Goal: Information Seeking & Learning: Learn about a topic

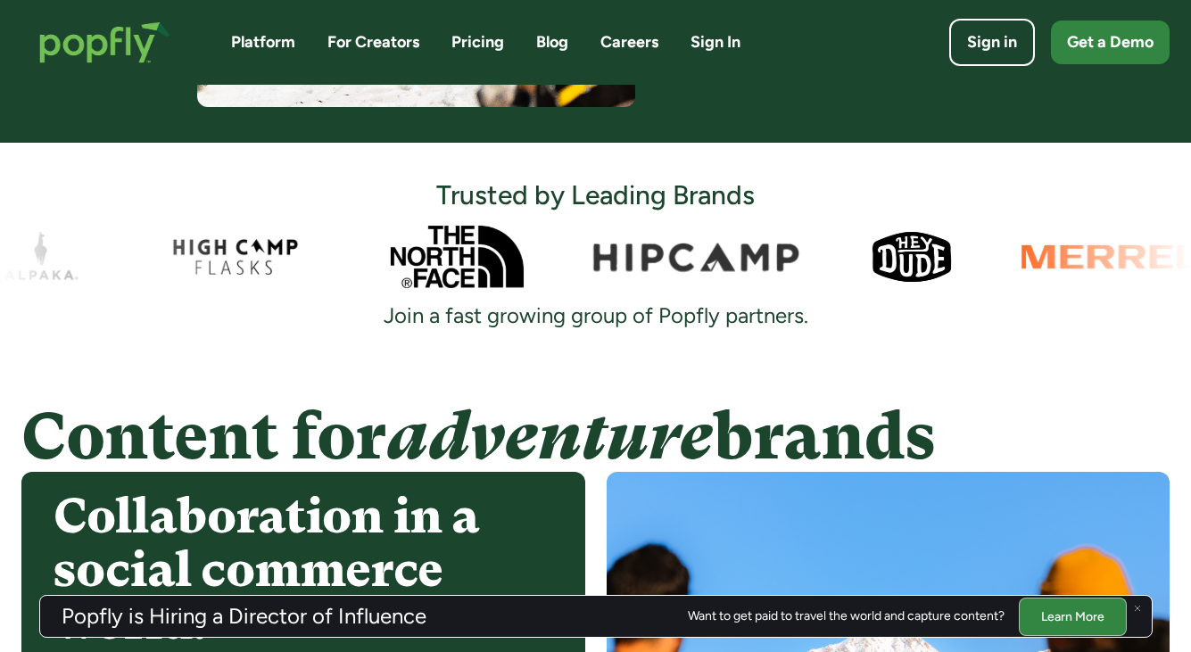
scroll to position [1076, 0]
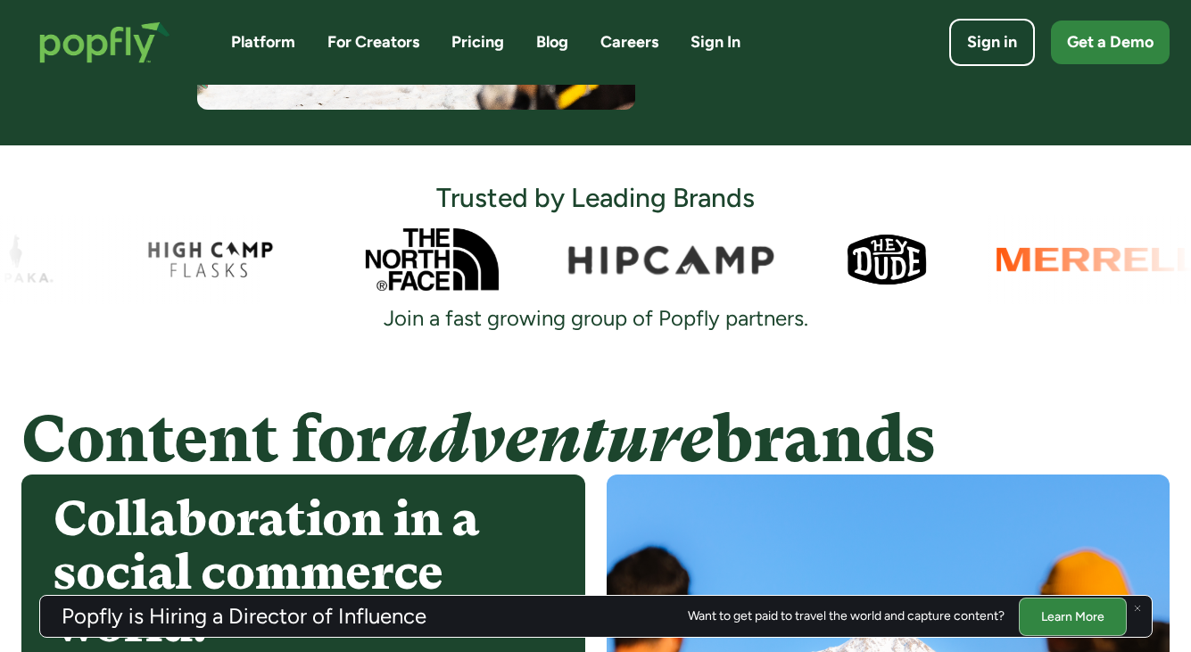
click at [939, 257] on div at bounding box center [595, 259] width 1191 height 89
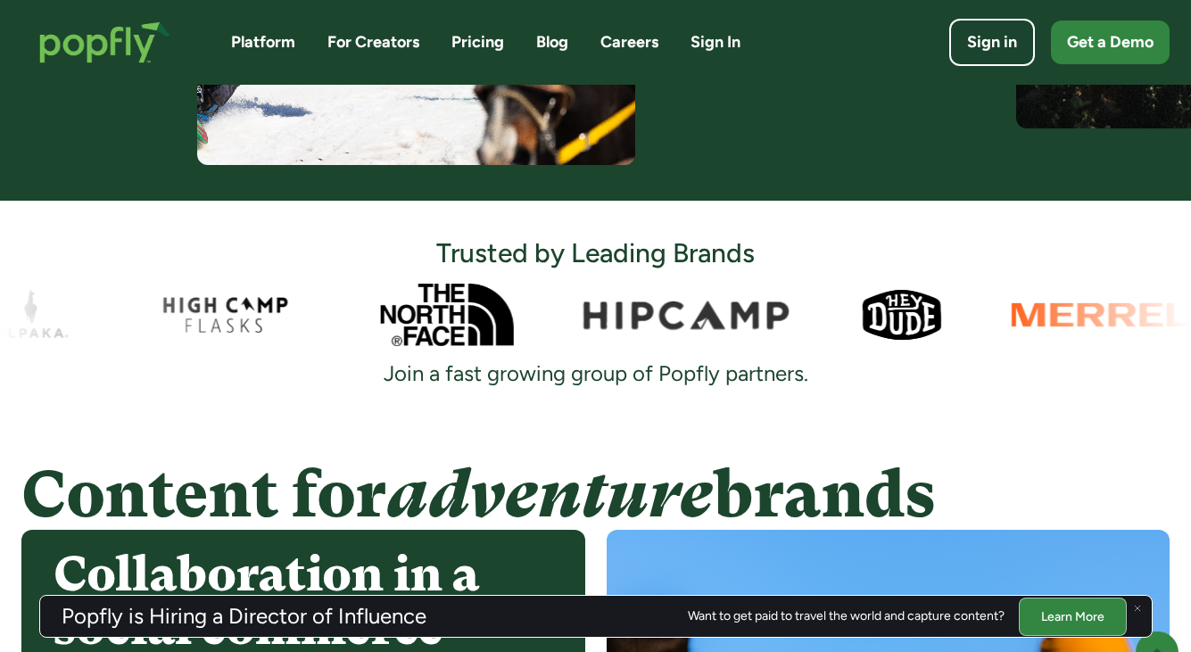
scroll to position [1021, 0]
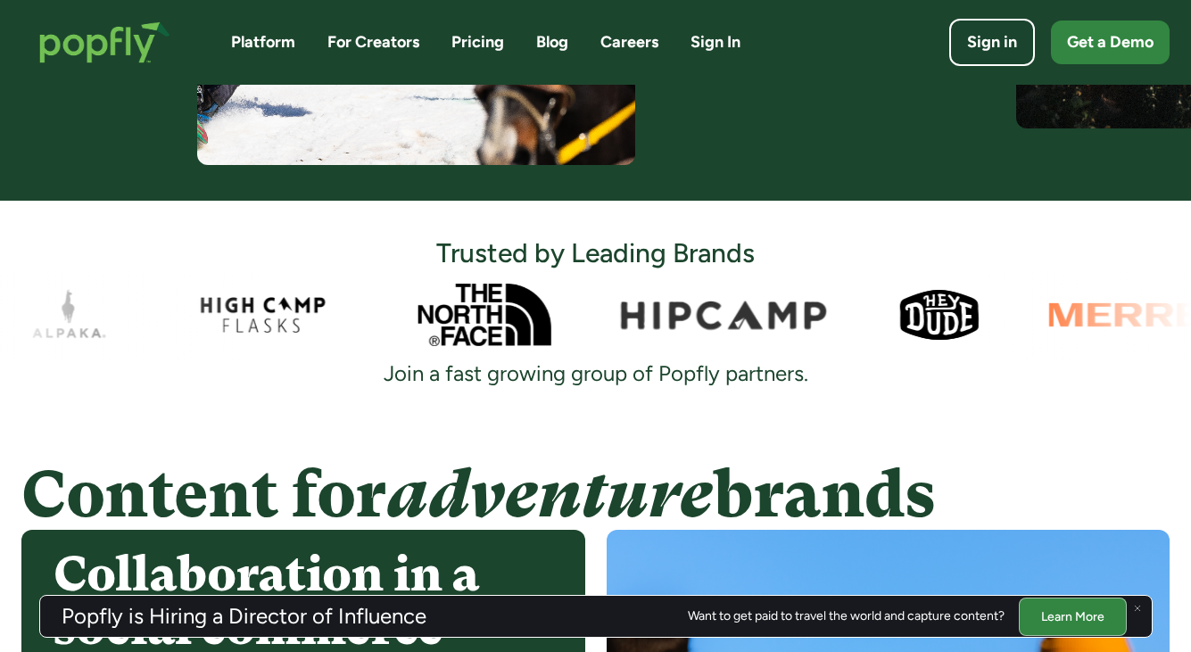
click at [639, 311] on div at bounding box center [595, 314] width 1191 height 89
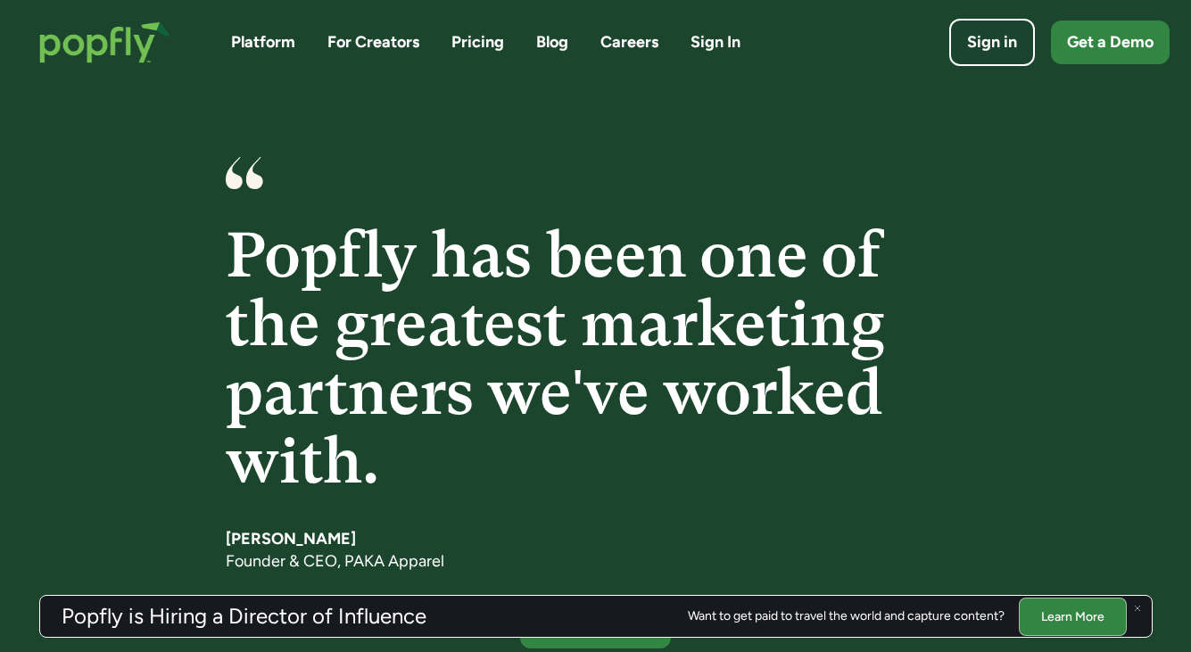
scroll to position [2462, 0]
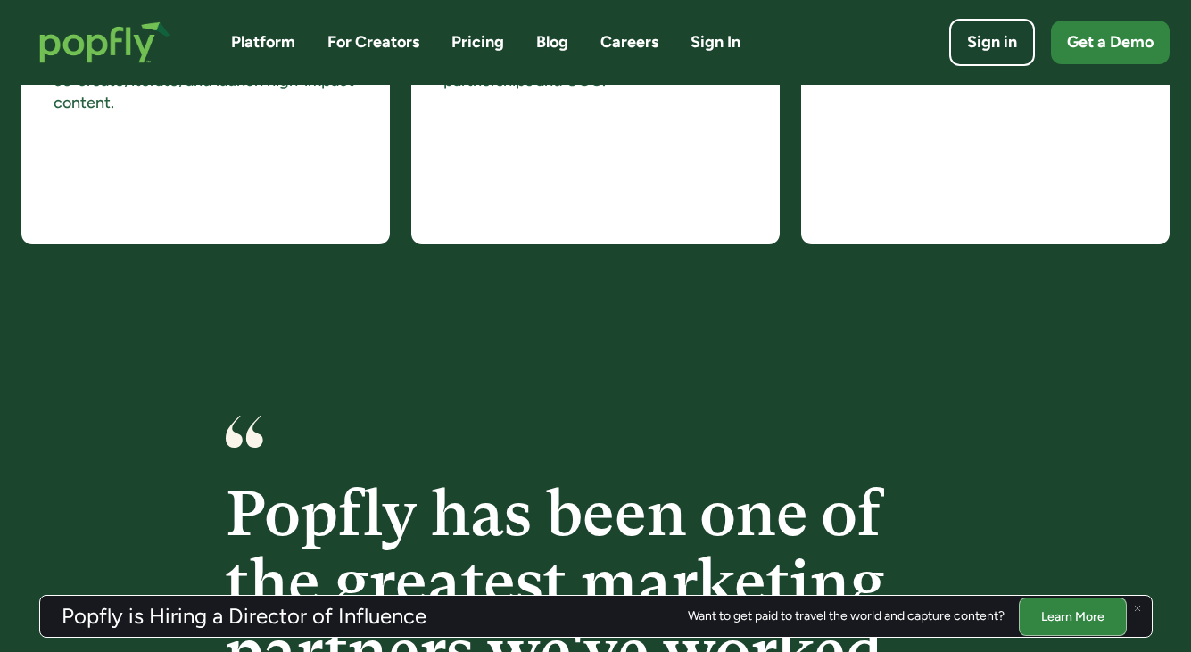
click at [377, 36] on link "For Creators" at bounding box center [373, 42] width 92 height 22
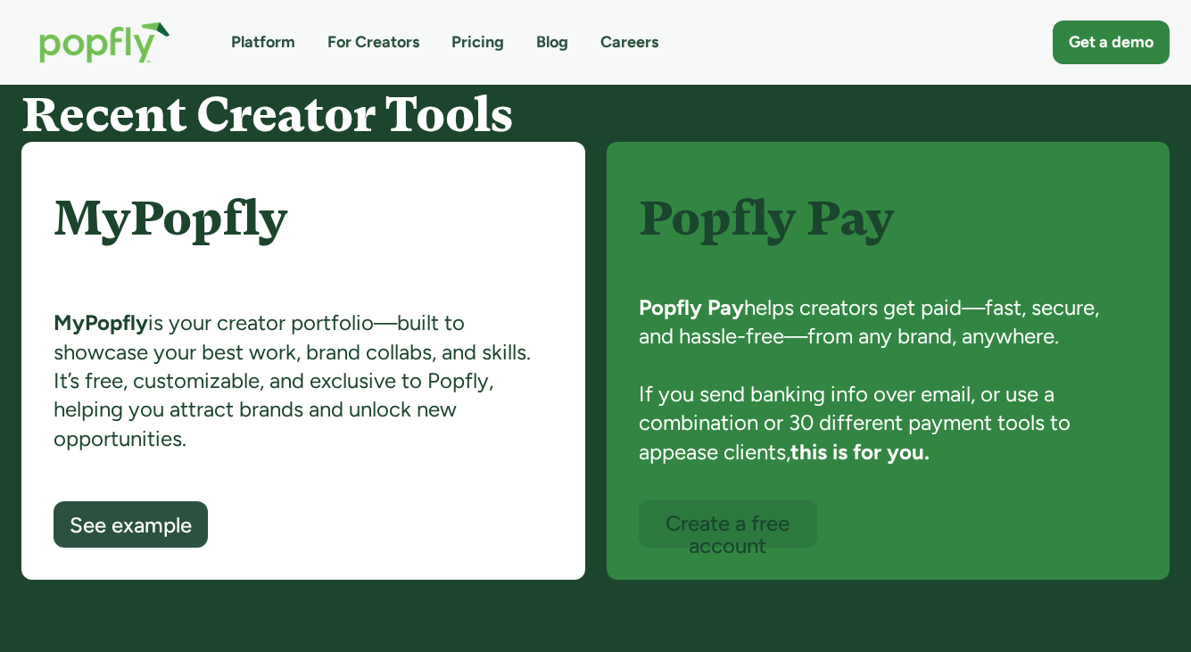
scroll to position [1197, 0]
click at [403, 327] on div "MyPopfly is your creator portfolio—built to showcase your best work, brand coll…" at bounding box center [304, 405] width 500 height 193
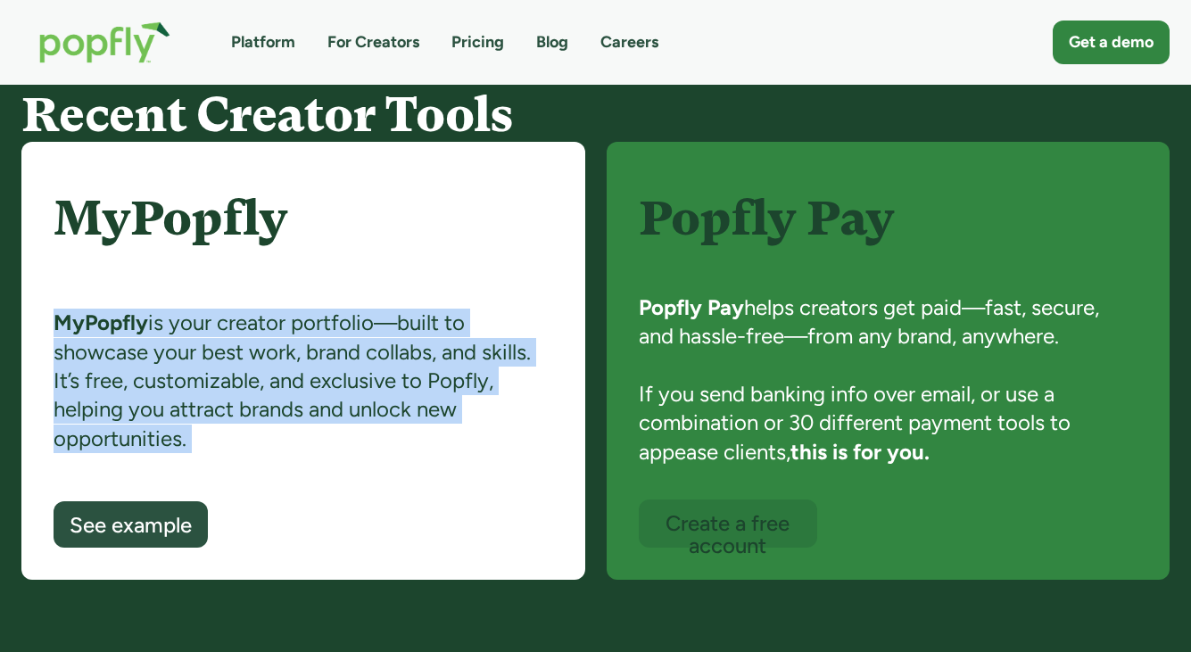
click at [403, 327] on div "MyPopfly is your creator portfolio—built to showcase your best work, brand coll…" at bounding box center [304, 405] width 500 height 193
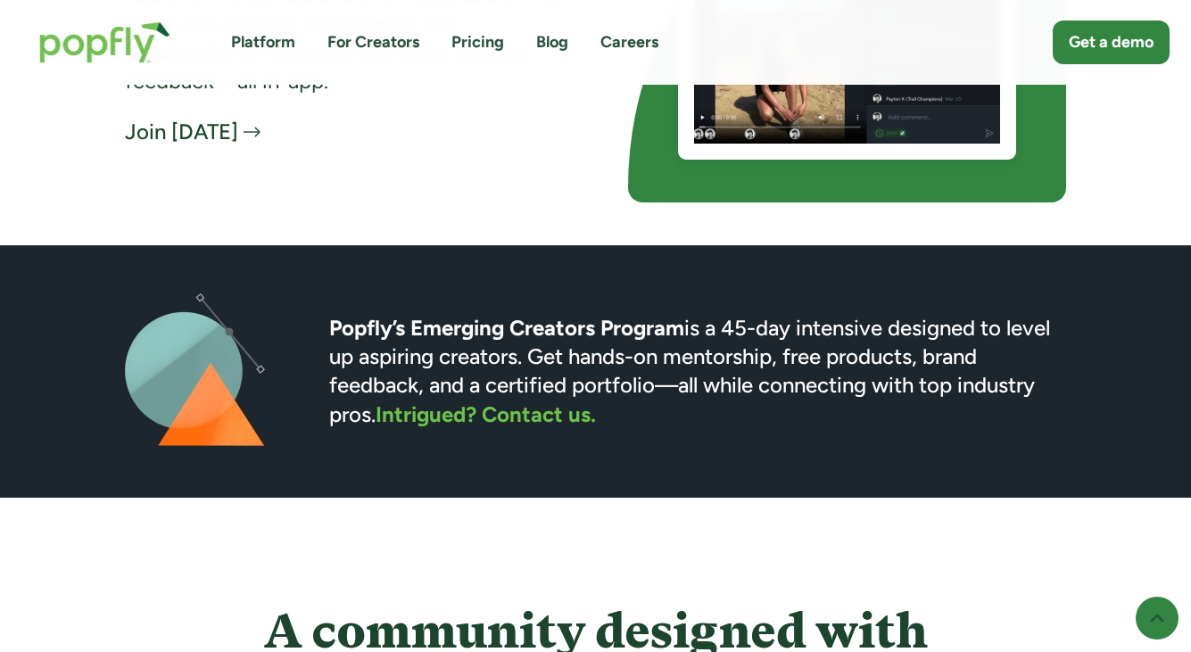
scroll to position [4327, 0]
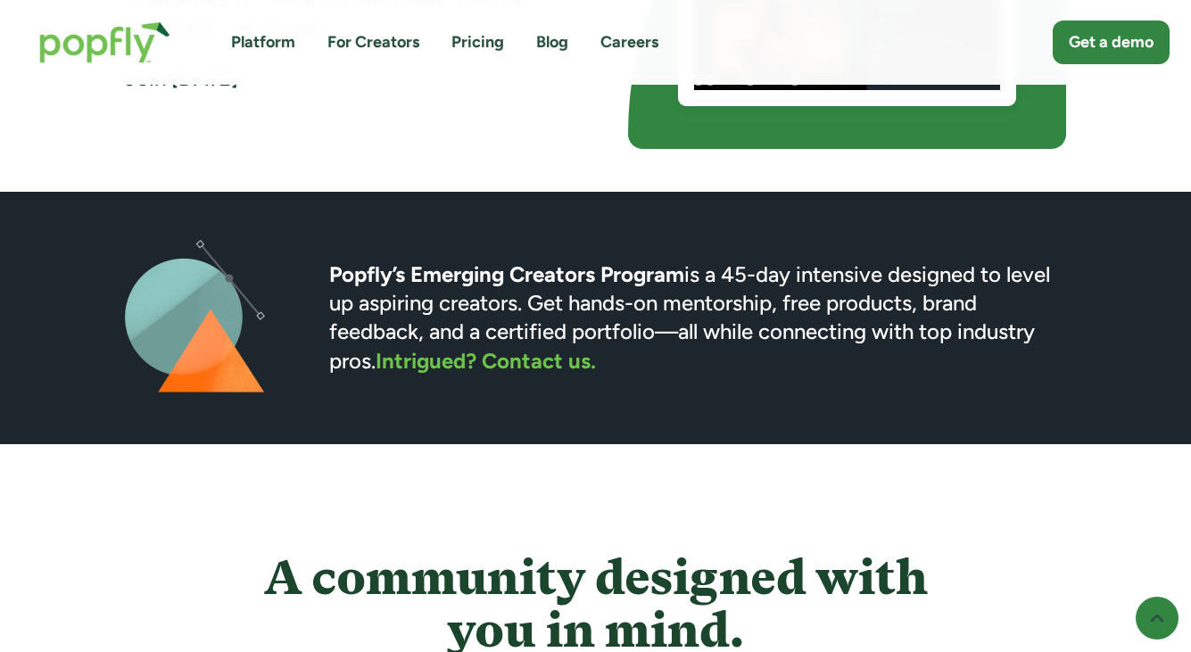
click at [84, 46] on img "home" at bounding box center [104, 43] width 167 height 78
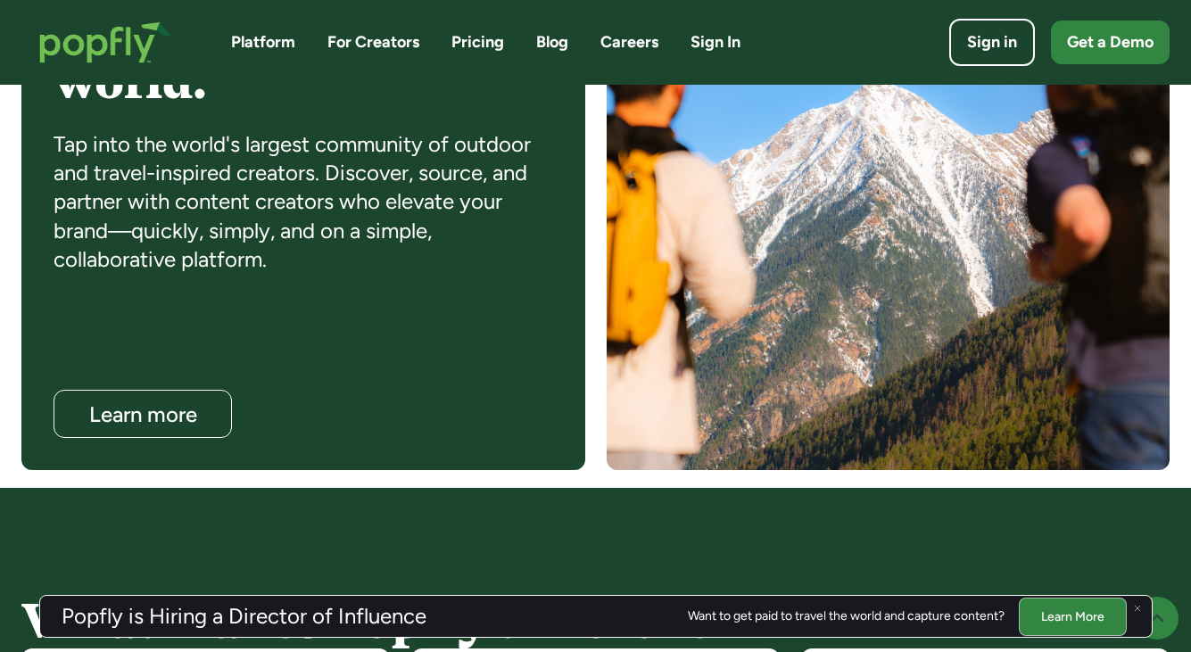
scroll to position [1678, 0]
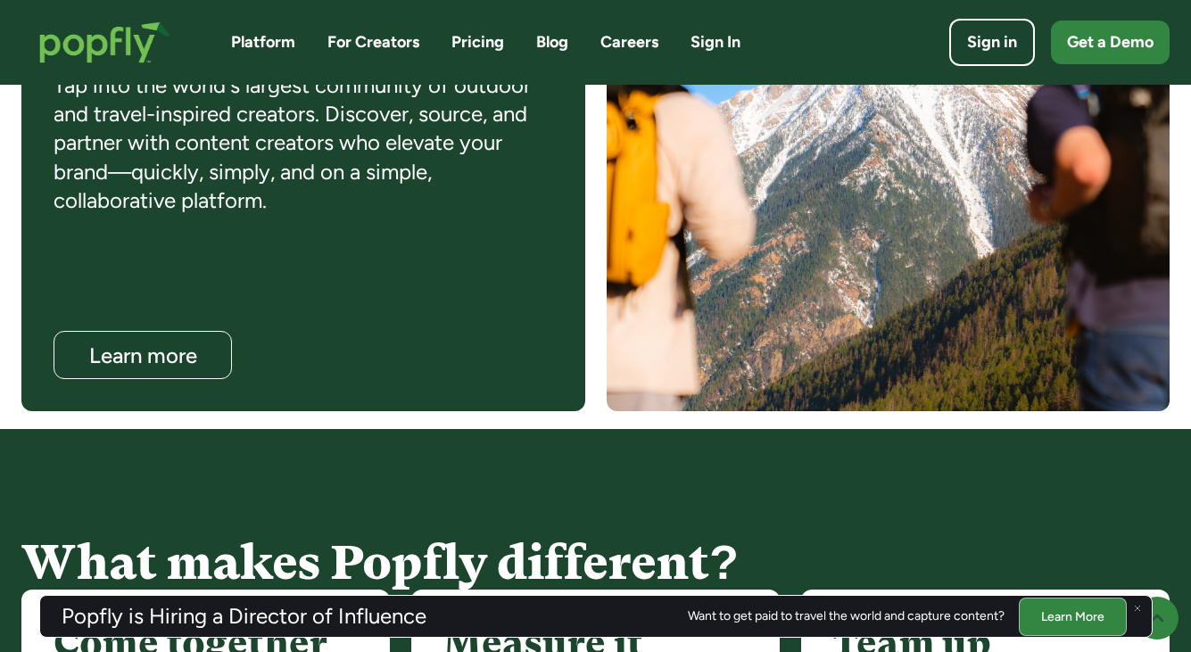
click at [626, 55] on div "Platform For Creators Pricing Blog Careers Sign In Sign in Get a Demo" at bounding box center [595, 43] width 1148 height 78
click at [618, 37] on link "Careers" at bounding box center [630, 42] width 58 height 22
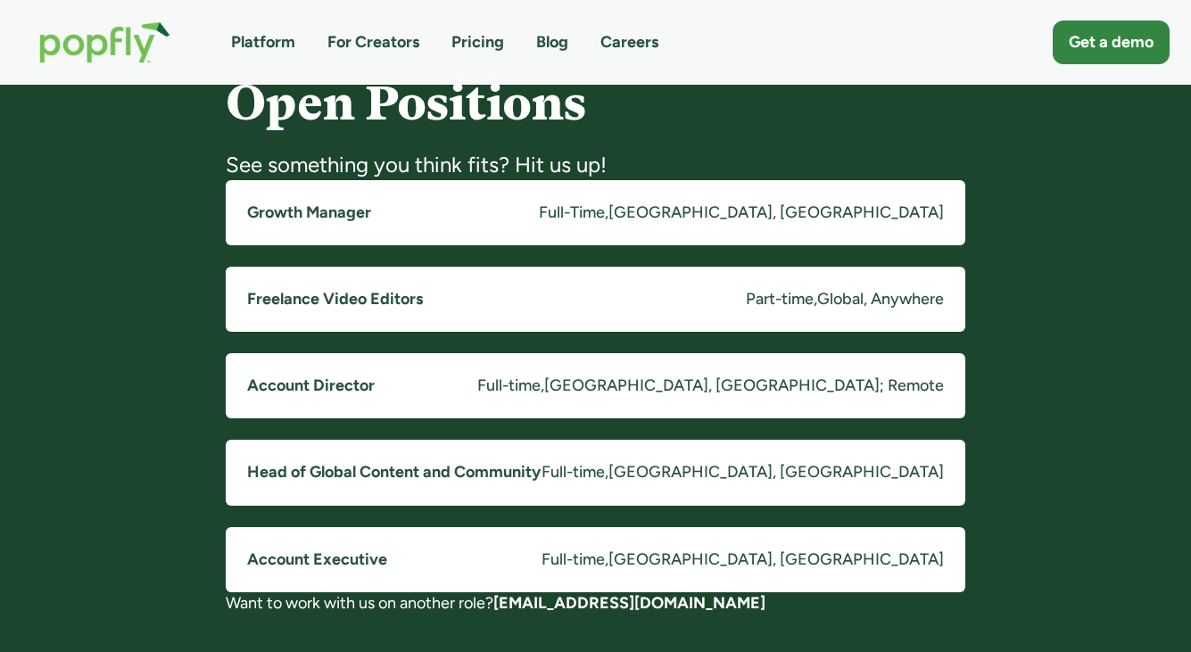
scroll to position [1386, 0]
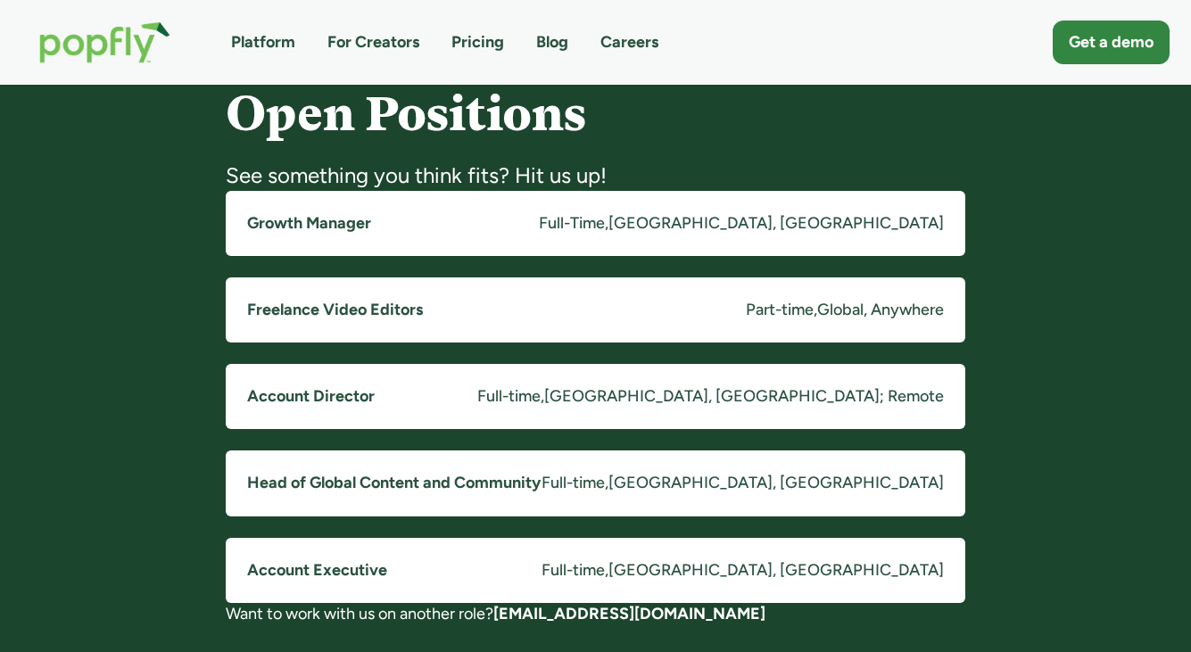
click at [605, 219] on div "Full-Time" at bounding box center [572, 223] width 66 height 22
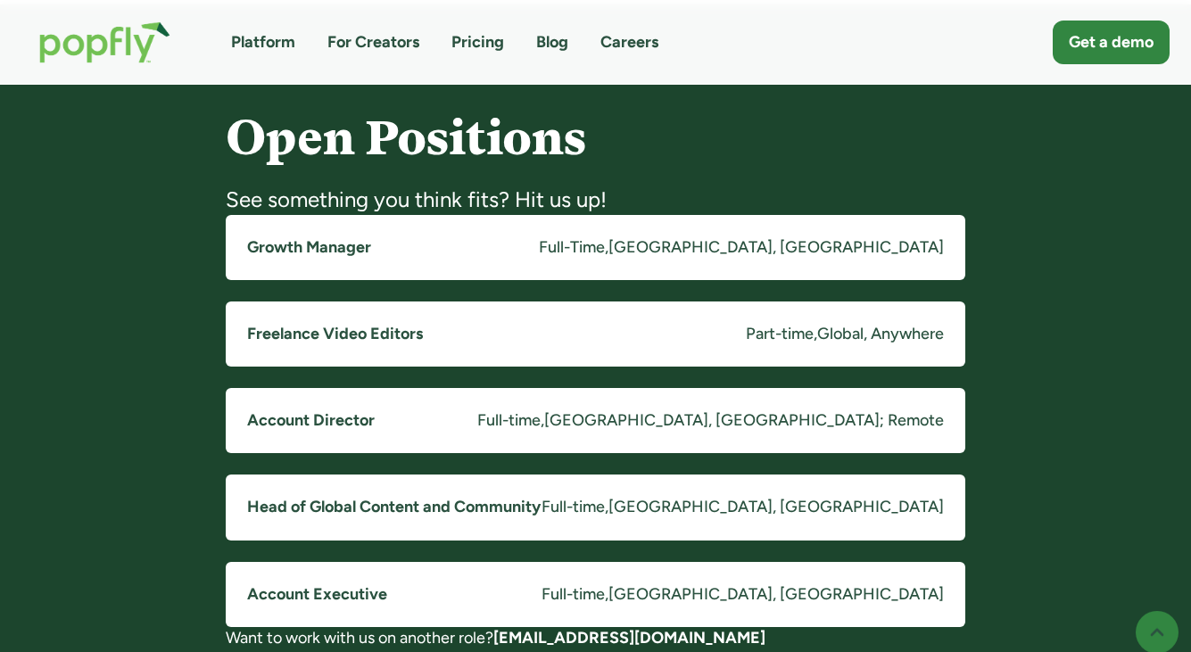
scroll to position [1372, 0]
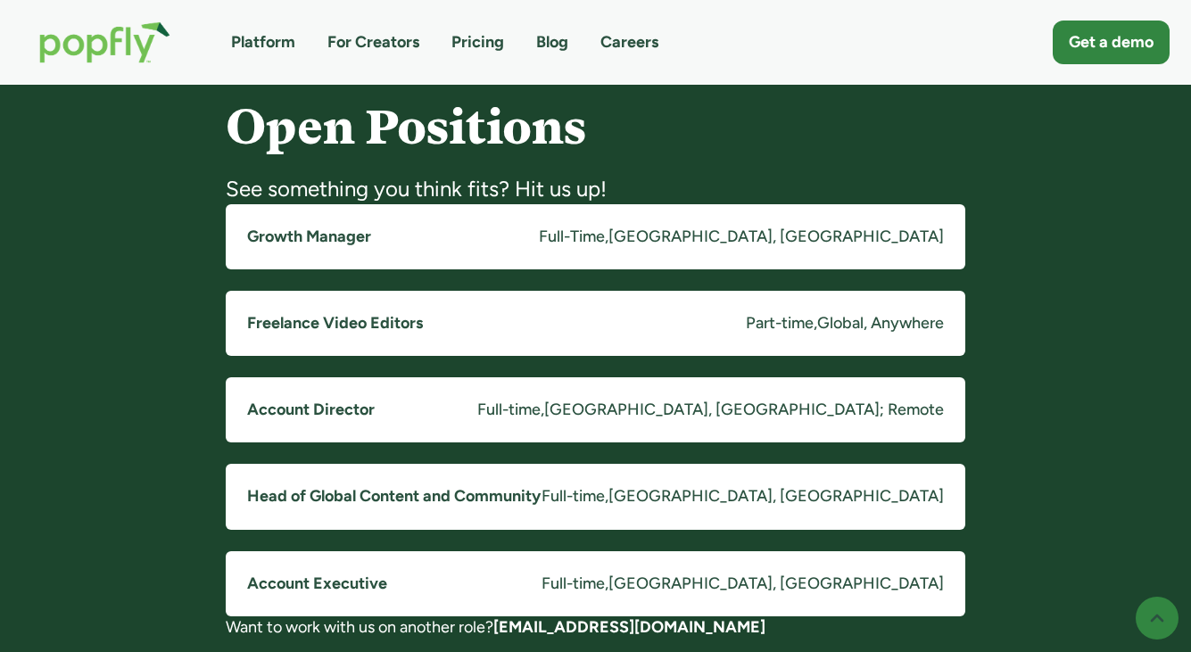
click at [755, 600] on link "Account Executive Full-time , Costa Mesa, CA" at bounding box center [596, 583] width 740 height 65
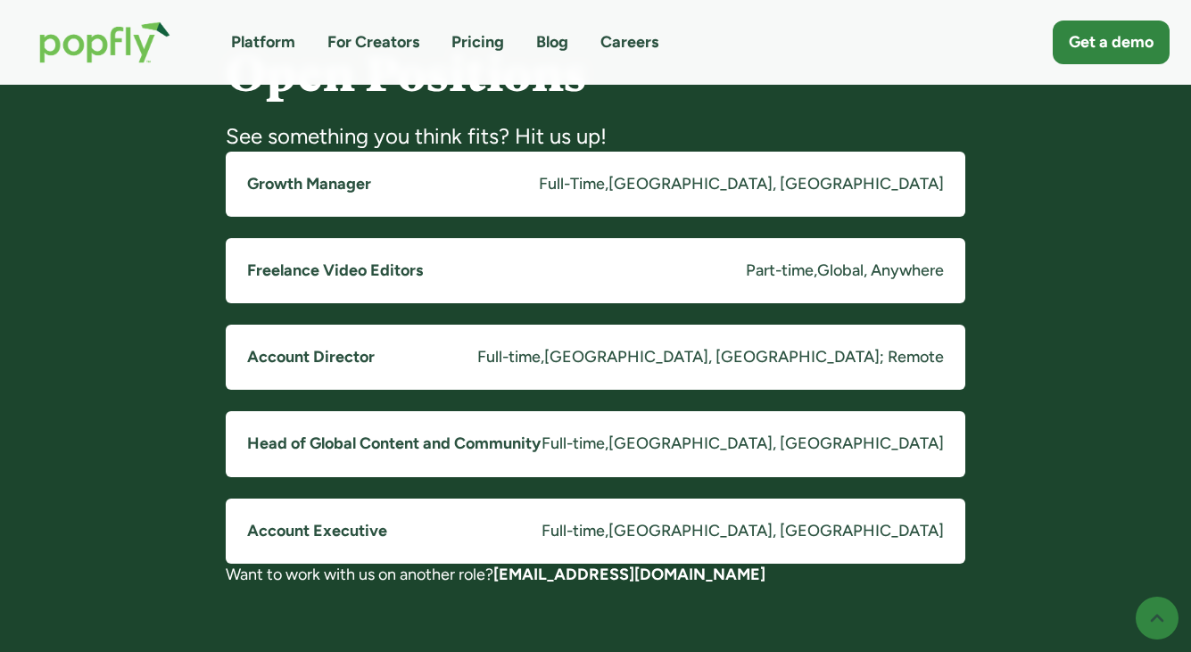
scroll to position [1448, 0]
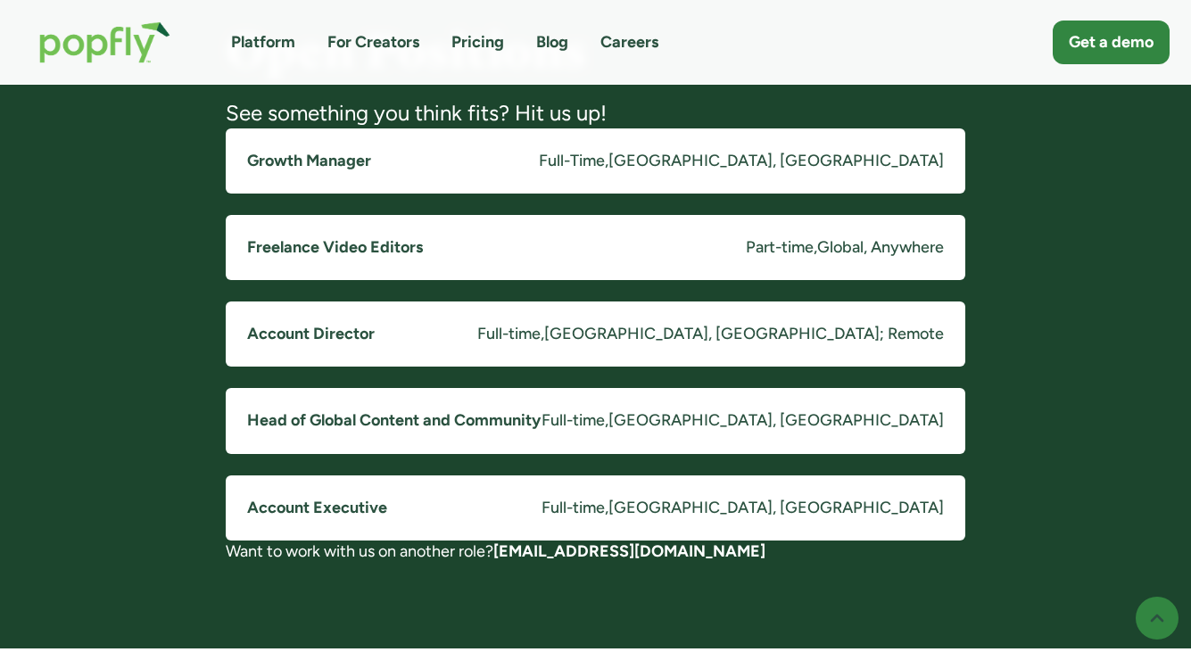
click at [605, 159] on div "Full-Time" at bounding box center [572, 161] width 66 height 22
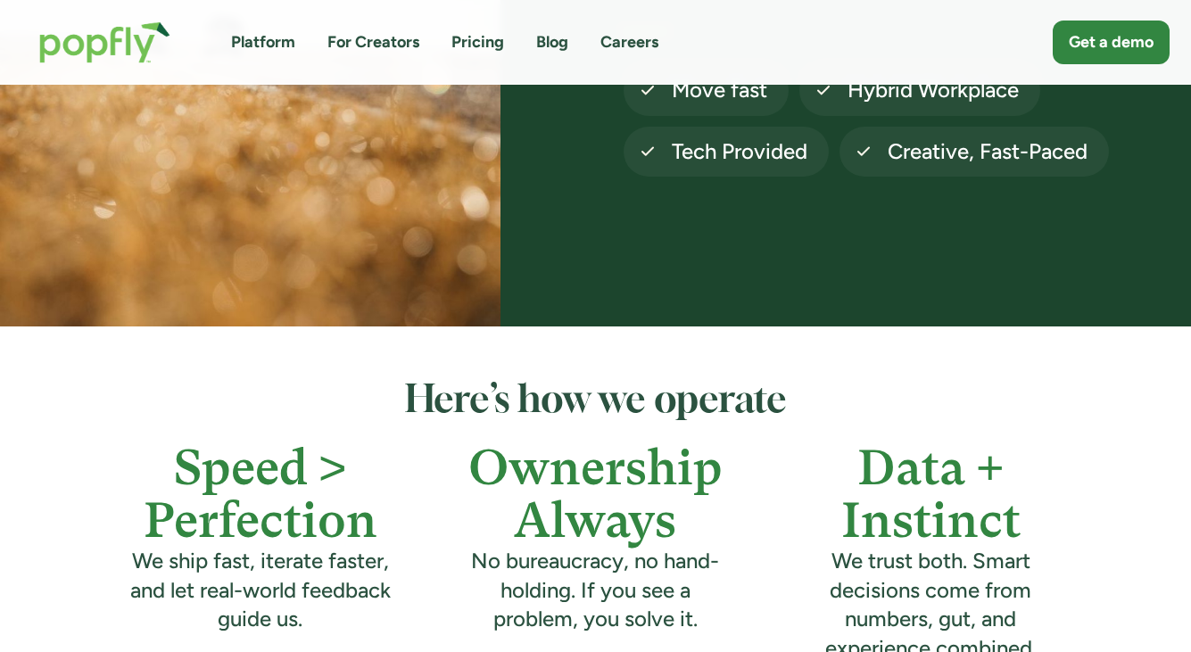
scroll to position [226, 0]
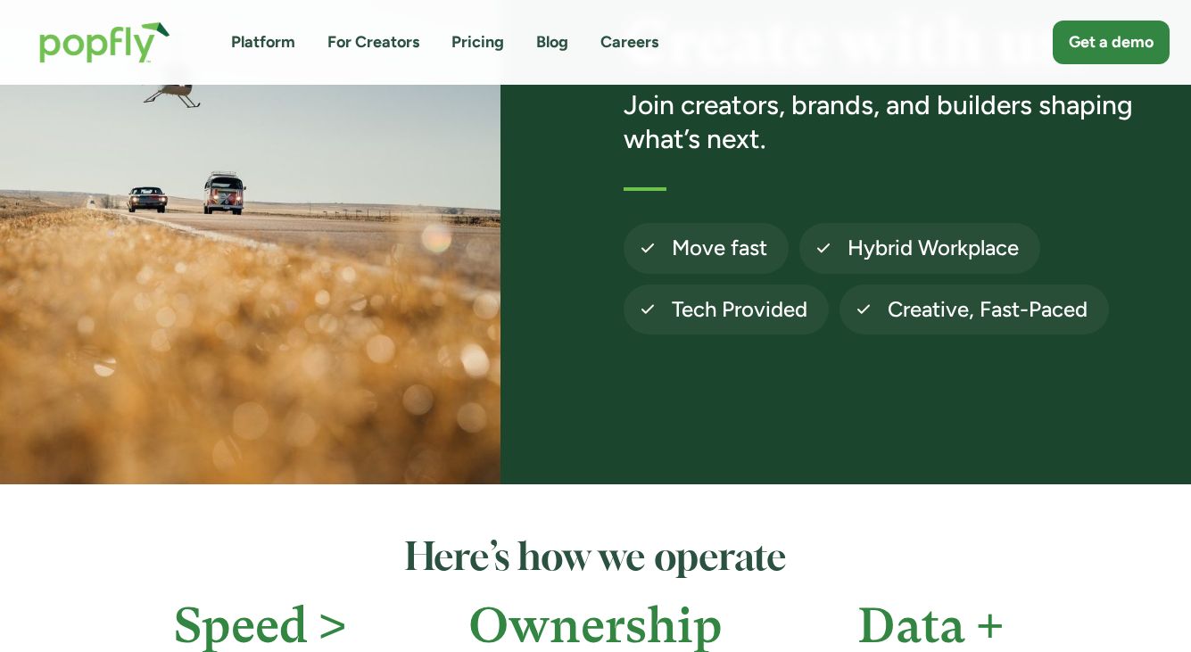
click at [374, 48] on link "For Creators" at bounding box center [373, 42] width 92 height 22
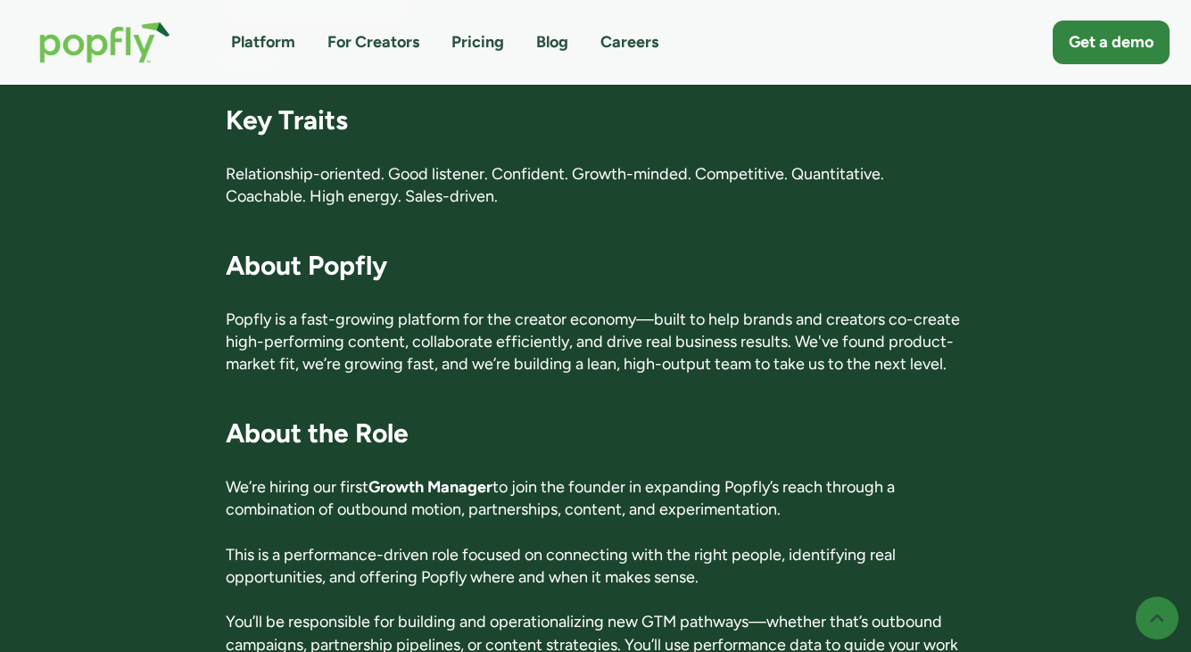
scroll to position [479, 0]
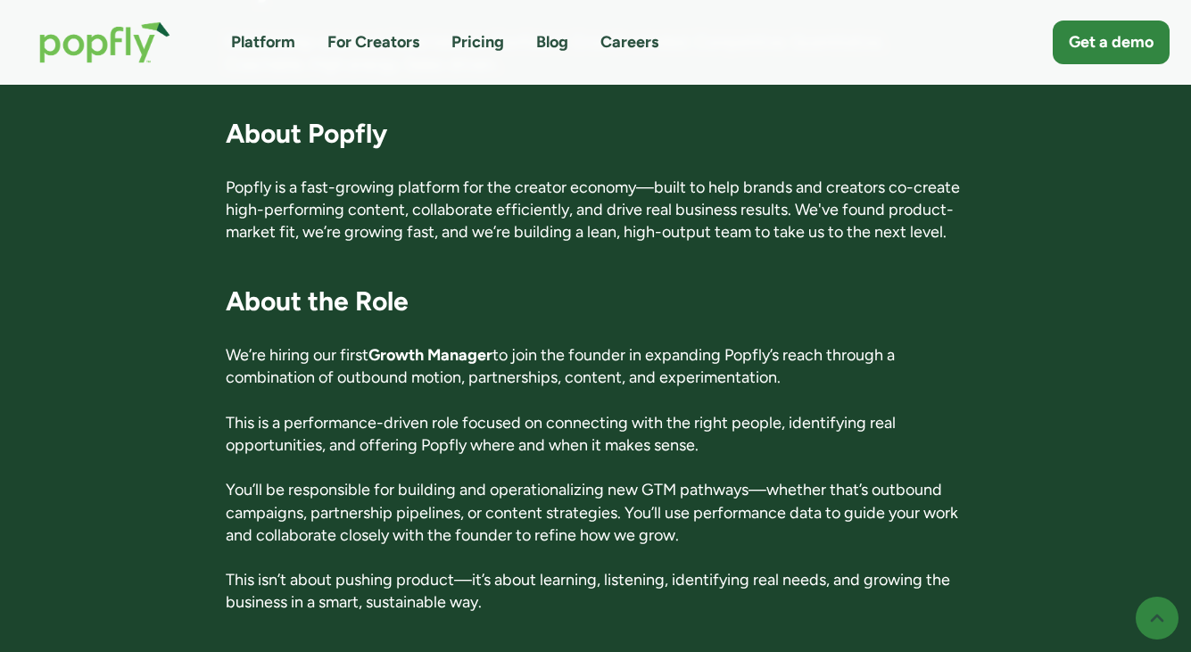
click at [823, 352] on p "We’re hiring our first Growth Manager to join the founder in expanding Popfly’s…" at bounding box center [596, 366] width 740 height 45
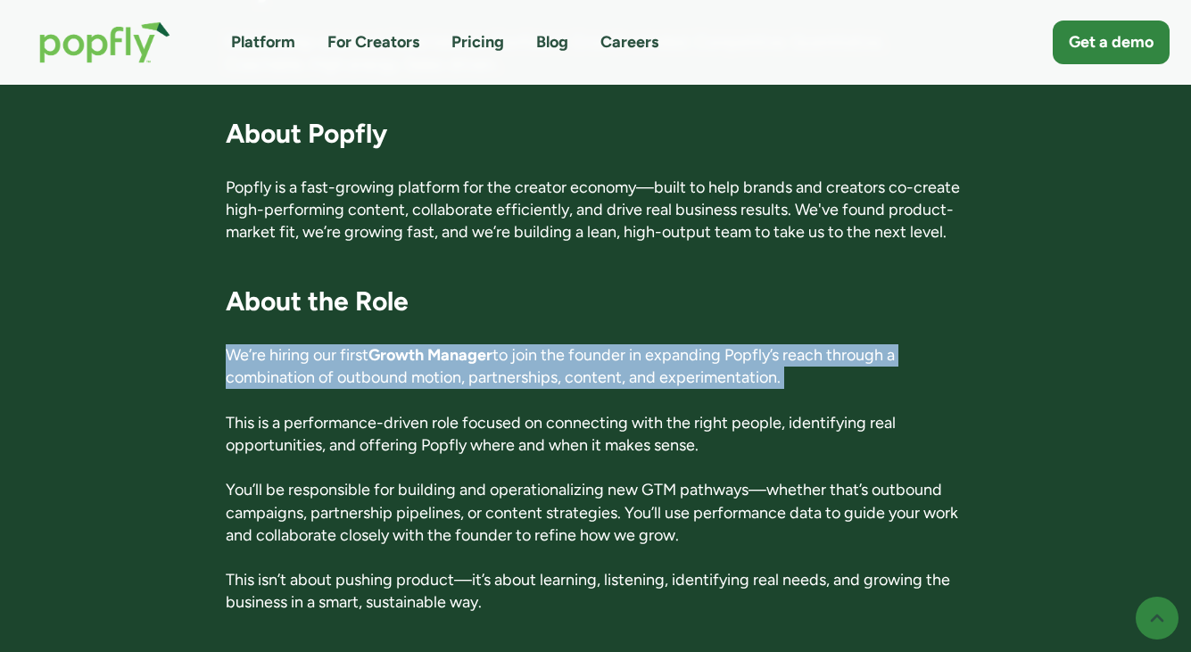
click at [823, 352] on p "We’re hiring our first Growth Manager to join the founder in expanding Popfly’s…" at bounding box center [596, 366] width 740 height 45
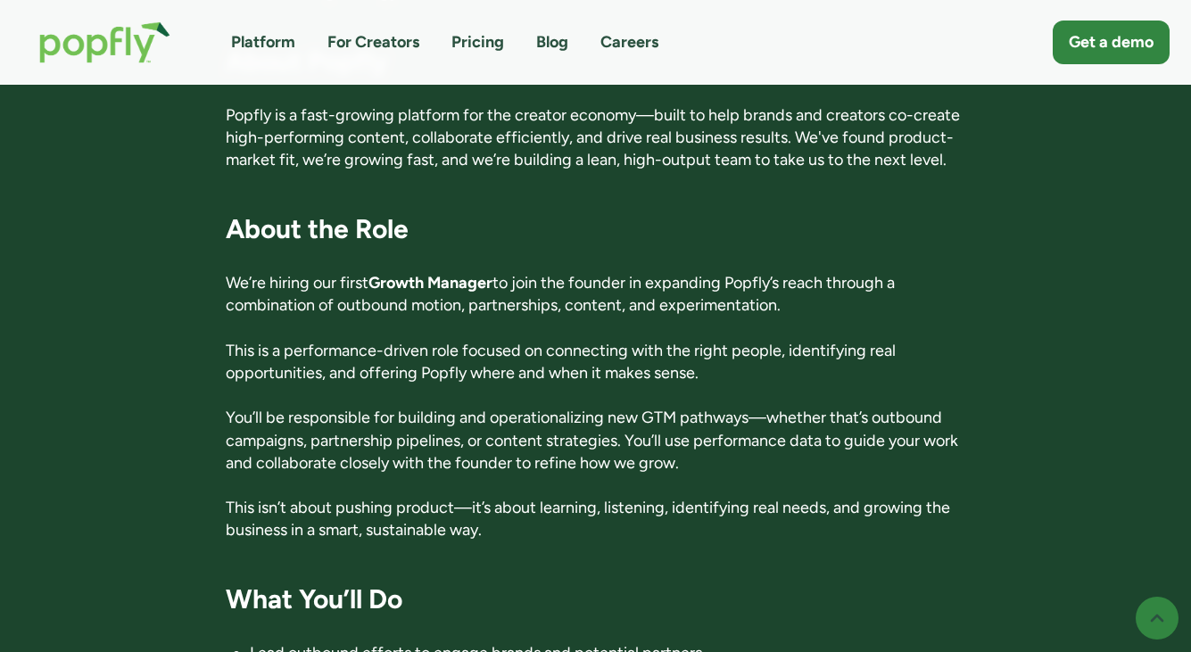
scroll to position [552, 0]
click at [806, 344] on p "This is a performance-driven role focused on connecting with the right people, …" at bounding box center [596, 361] width 740 height 45
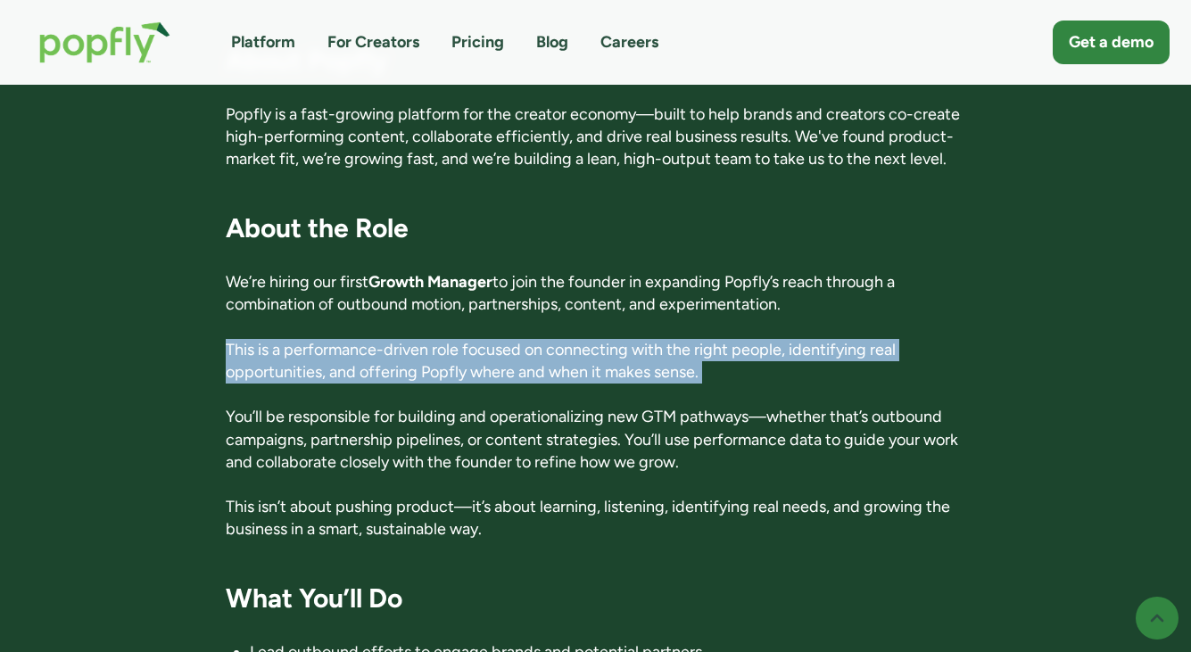
click at [806, 344] on p "This is a performance-driven role focused on connecting with the right people, …" at bounding box center [596, 361] width 740 height 45
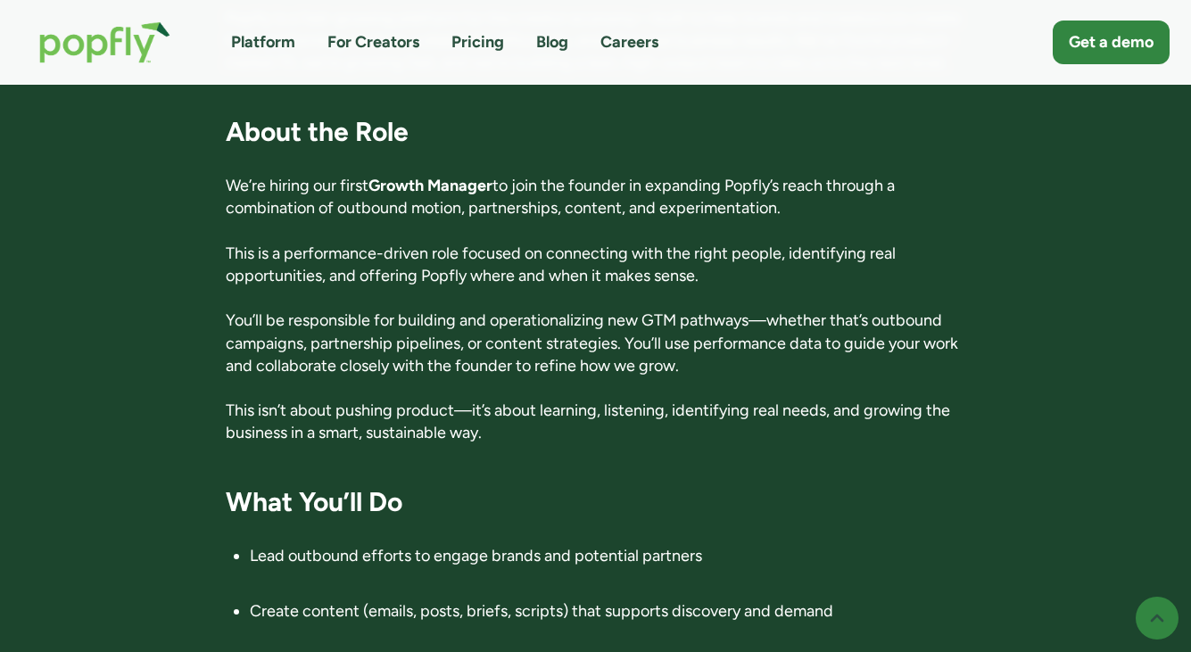
scroll to position [660, 0]
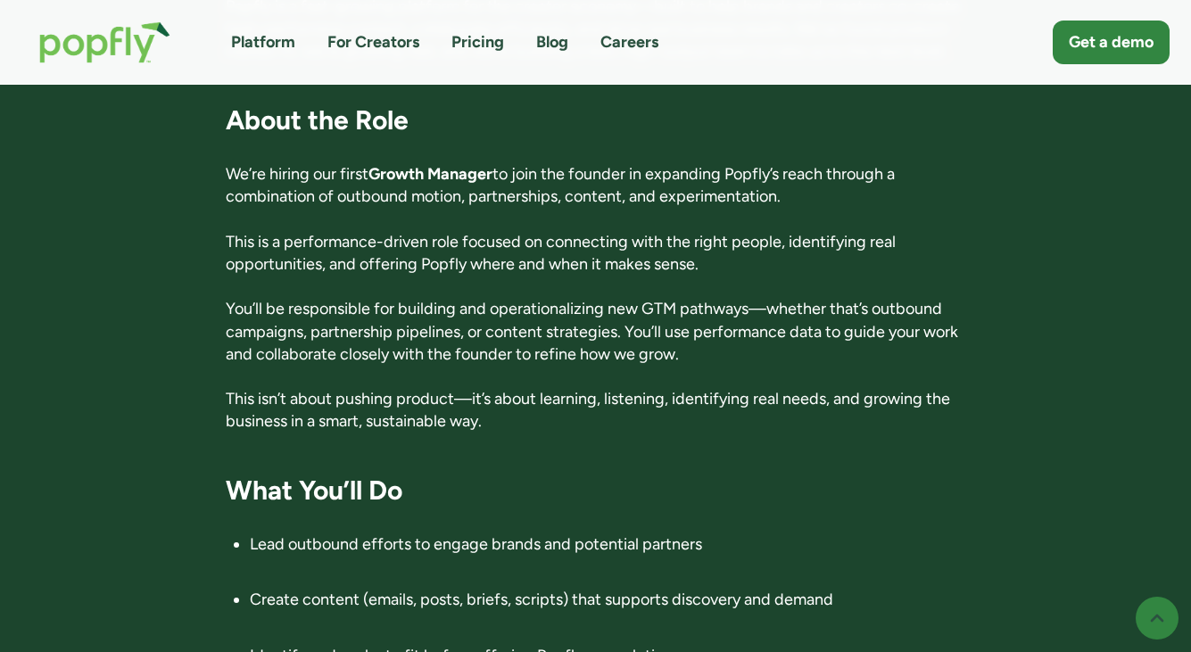
click at [775, 317] on p "You’ll be responsible for building and operationalizing new GTM pathways—whethe…" at bounding box center [596, 332] width 740 height 68
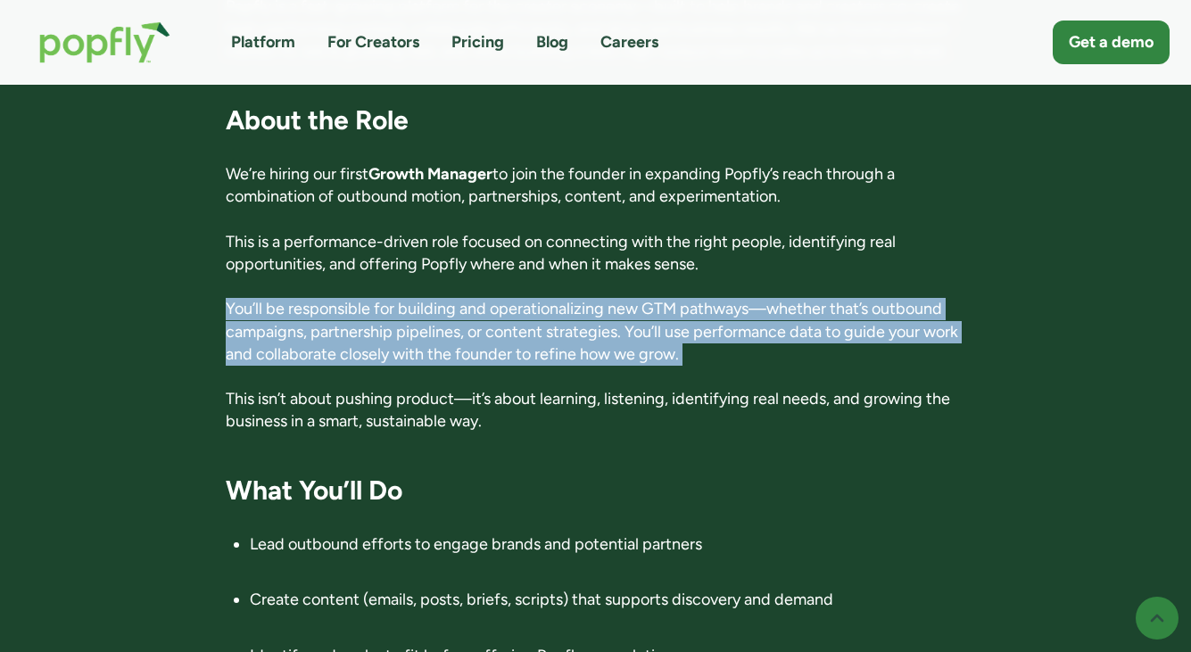
click at [775, 317] on p "You’ll be responsible for building and operationalizing new GTM pathways—whethe…" at bounding box center [596, 332] width 740 height 68
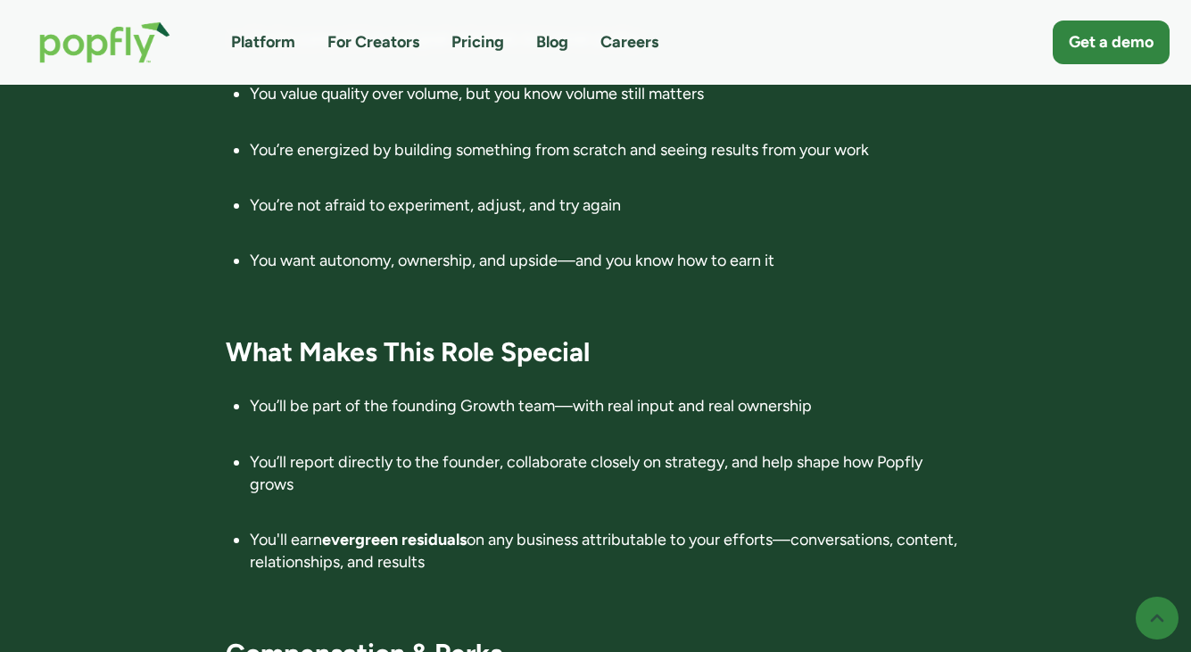
scroll to position [2381, 0]
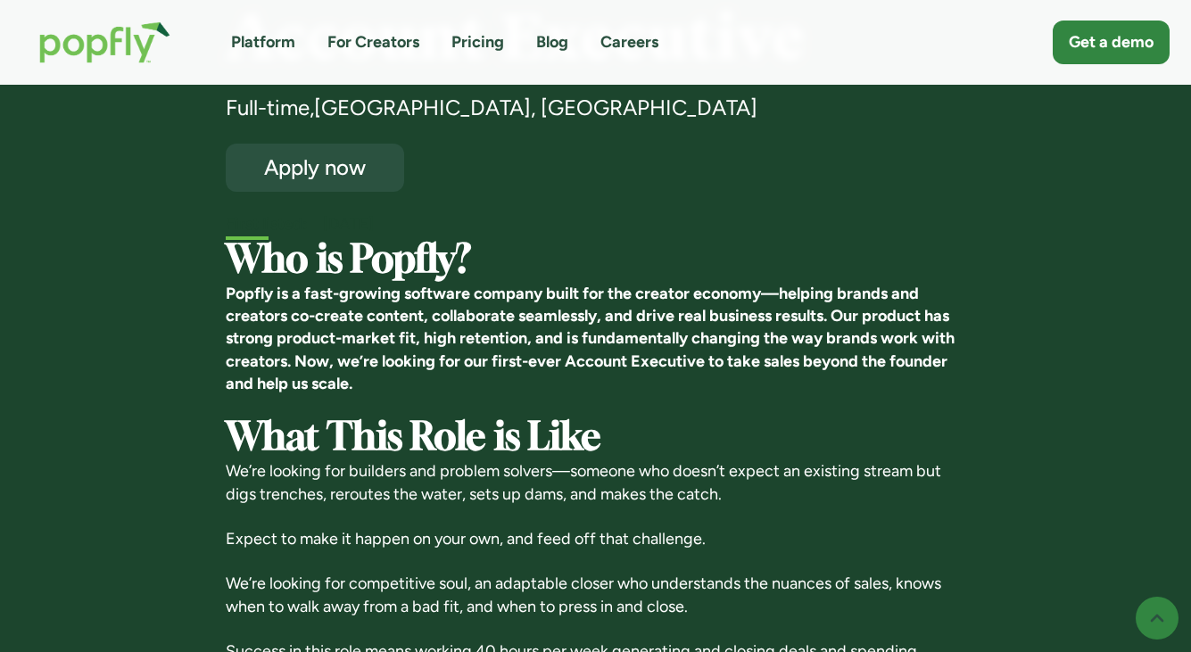
scroll to position [249, 0]
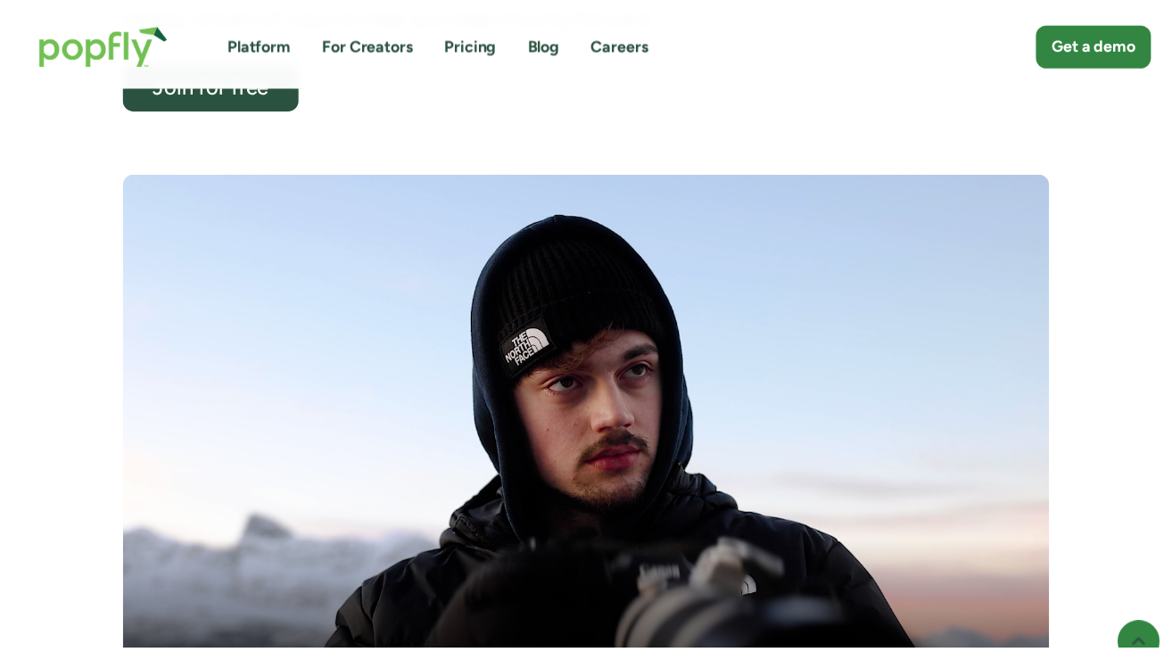
scroll to position [106, 0]
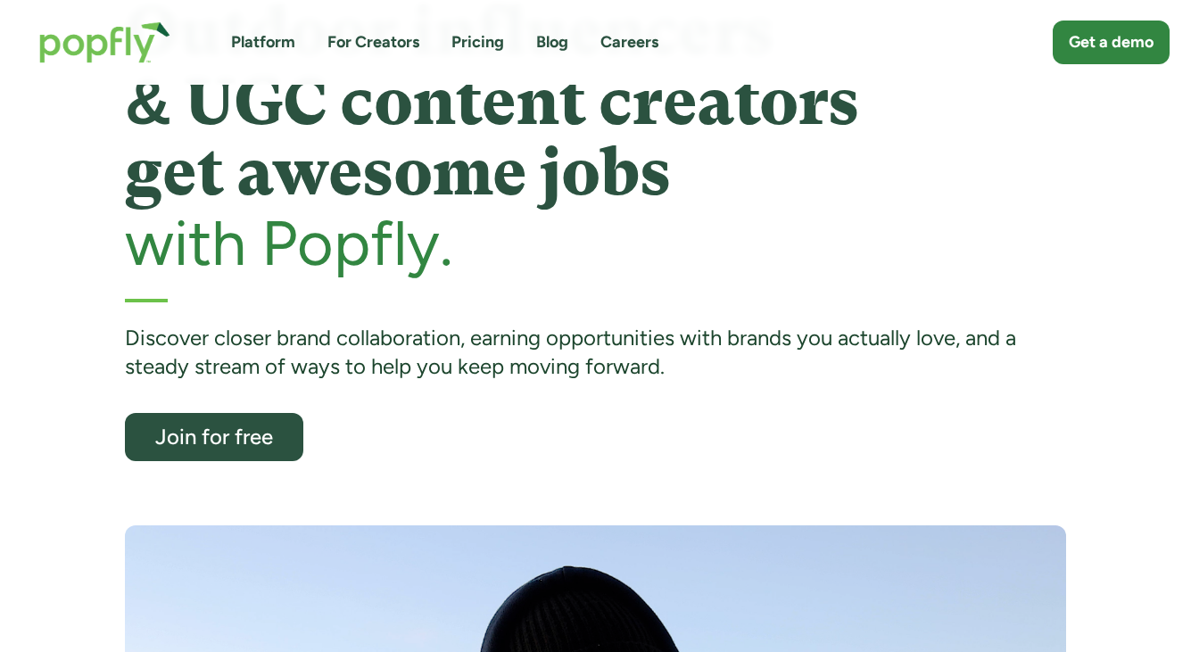
click at [161, 40] on img "home" at bounding box center [104, 43] width 167 height 78
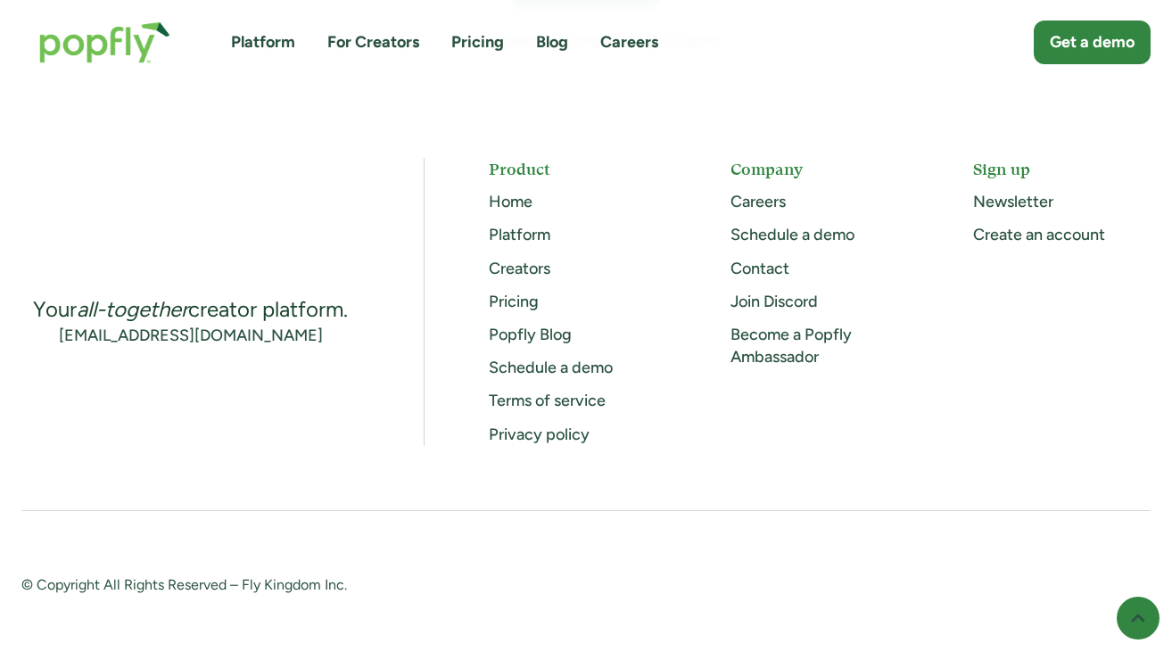
scroll to position [5119, 0]
click at [507, 296] on link "Pricing" at bounding box center [514, 303] width 50 height 20
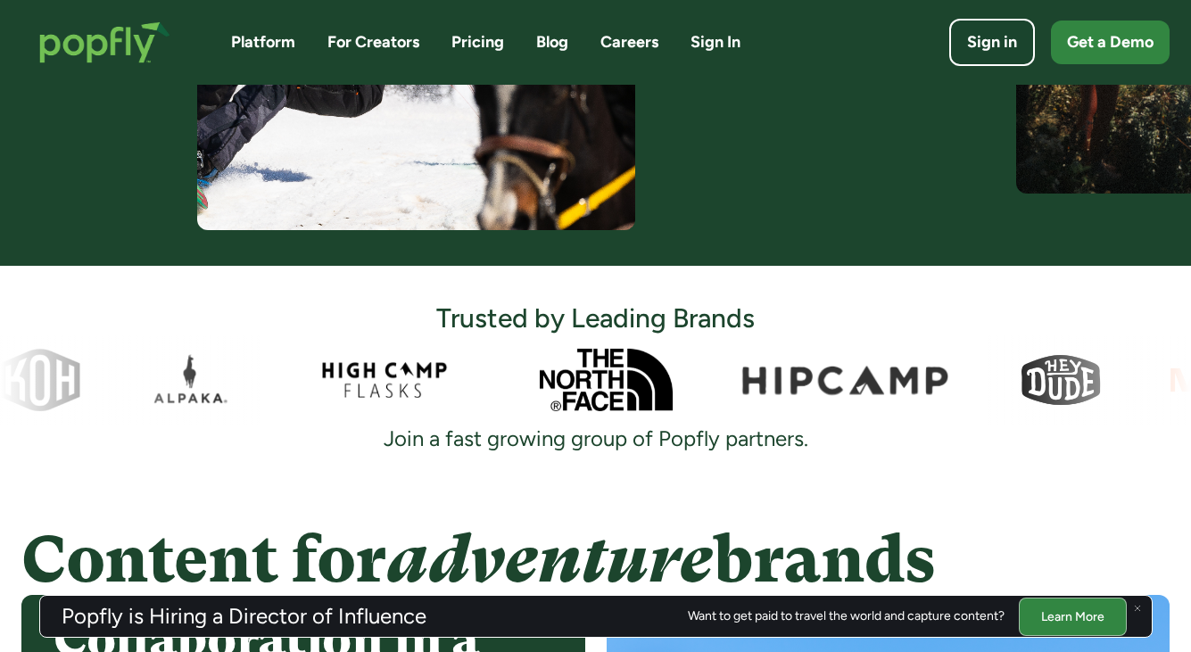
scroll to position [954, 0]
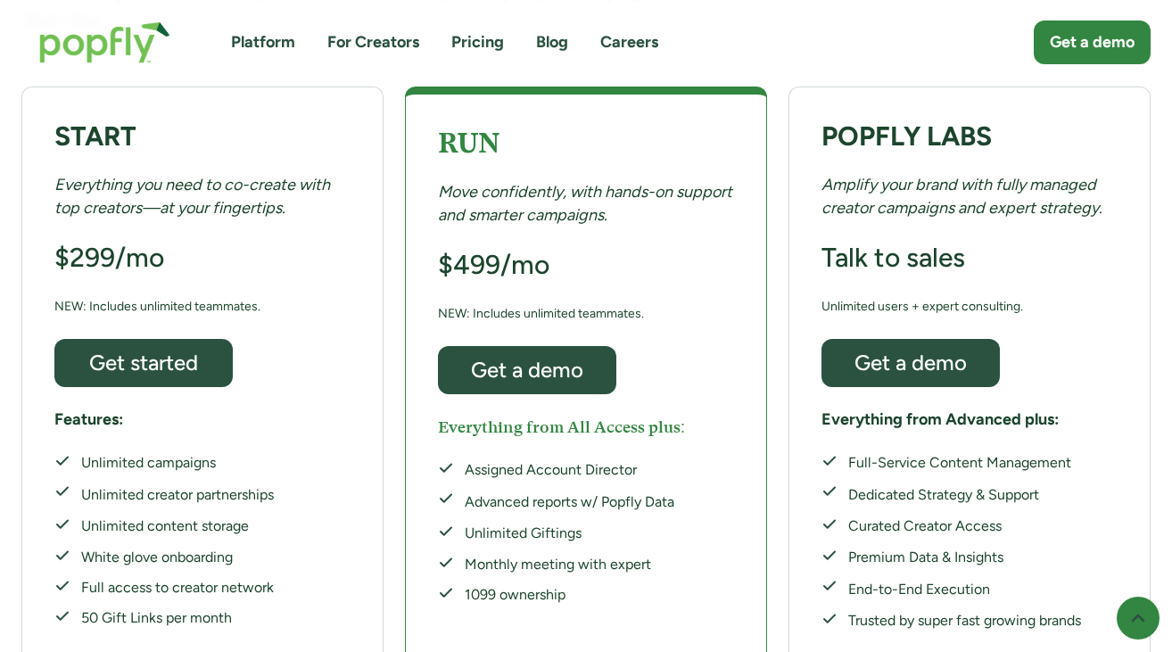
scroll to position [365, 0]
click at [536, 586] on div "1099 ownership" at bounding box center [570, 596] width 210 height 20
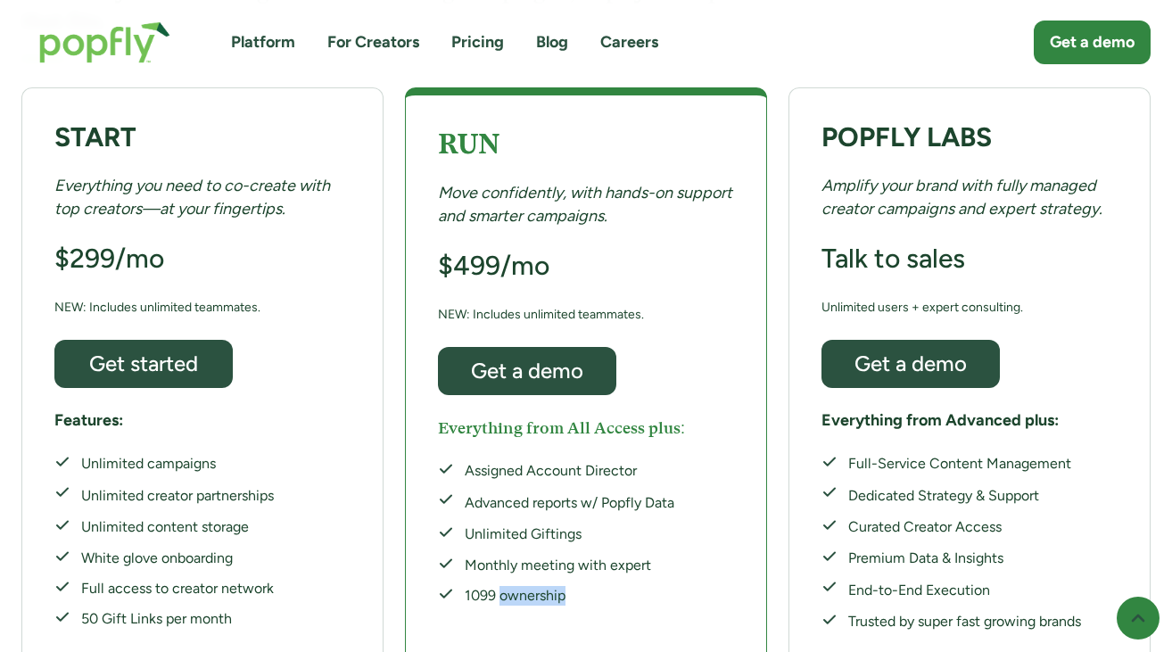
click at [536, 586] on div "1099 ownership" at bounding box center [570, 596] width 210 height 20
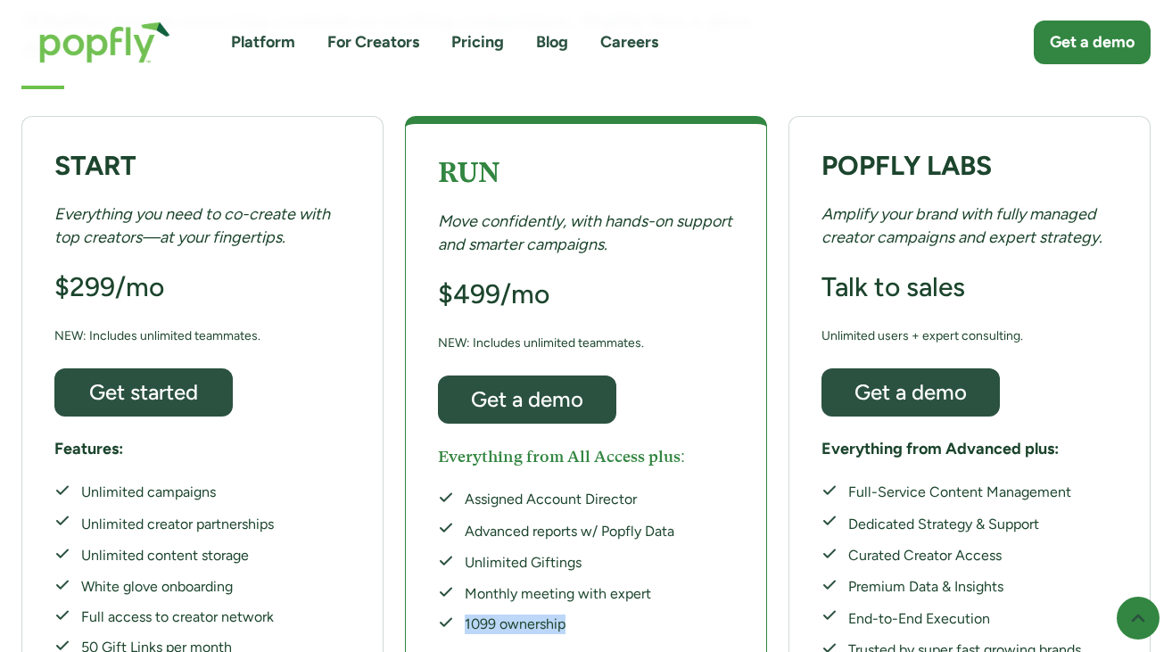
scroll to position [343, 0]
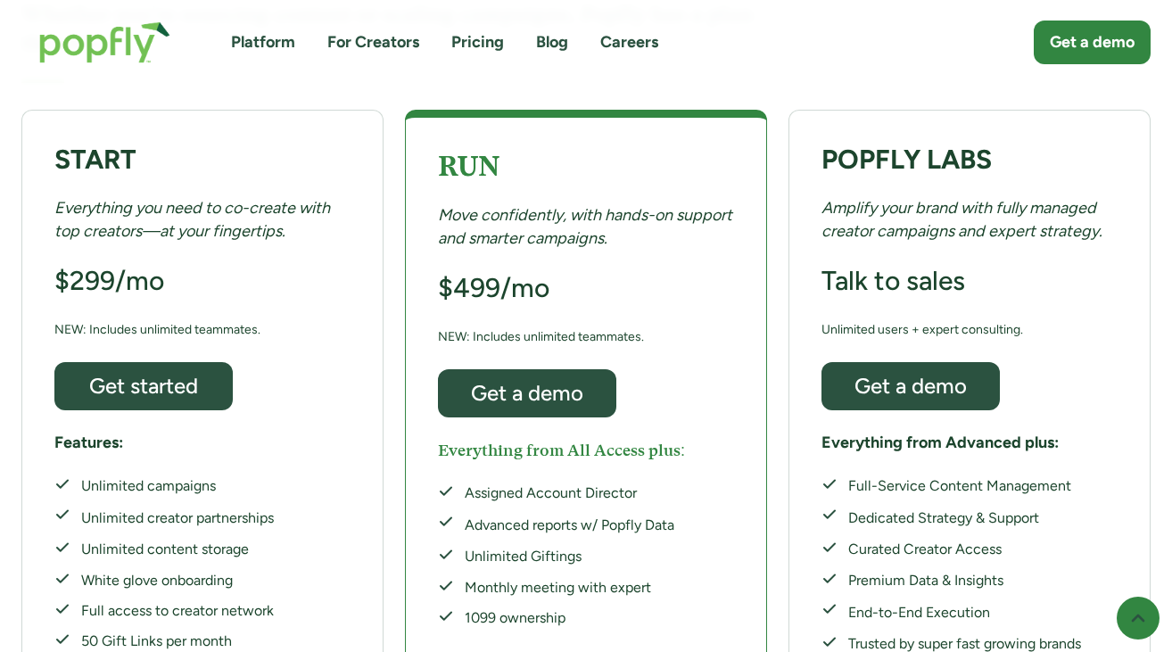
click at [914, 198] on em "Amplify your brand with fully managed creator campaigns and expert strategy." at bounding box center [962, 219] width 281 height 42
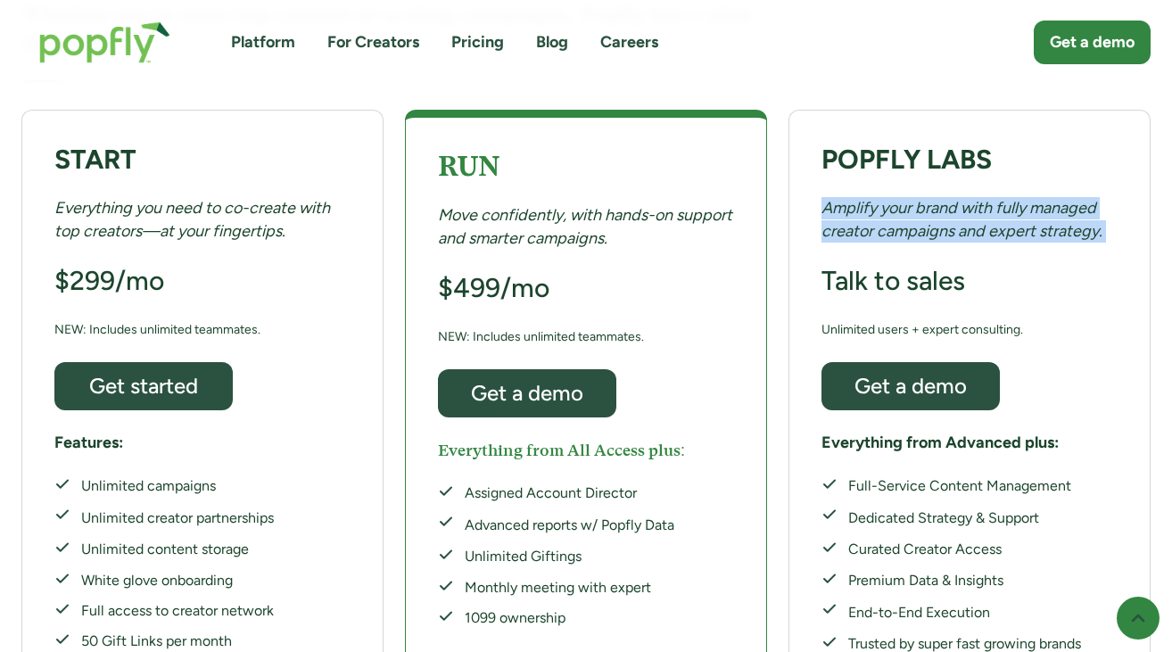
click at [914, 198] on em "Amplify your brand with fully managed creator campaigns and expert strategy." at bounding box center [962, 219] width 281 height 42
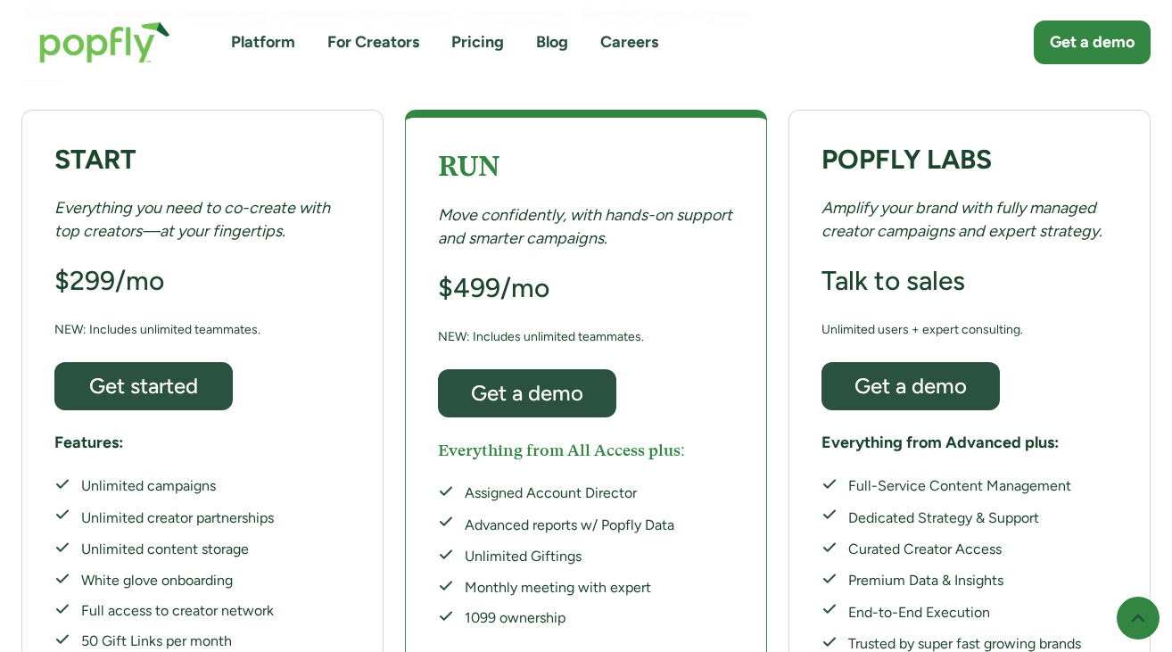
click at [730, 208] on div "RUN Move confidently, with hands-on support and smarter campaigns. $499/mo NEW:…" at bounding box center [586, 399] width 362 height 578
